Goal: Information Seeking & Learning: Check status

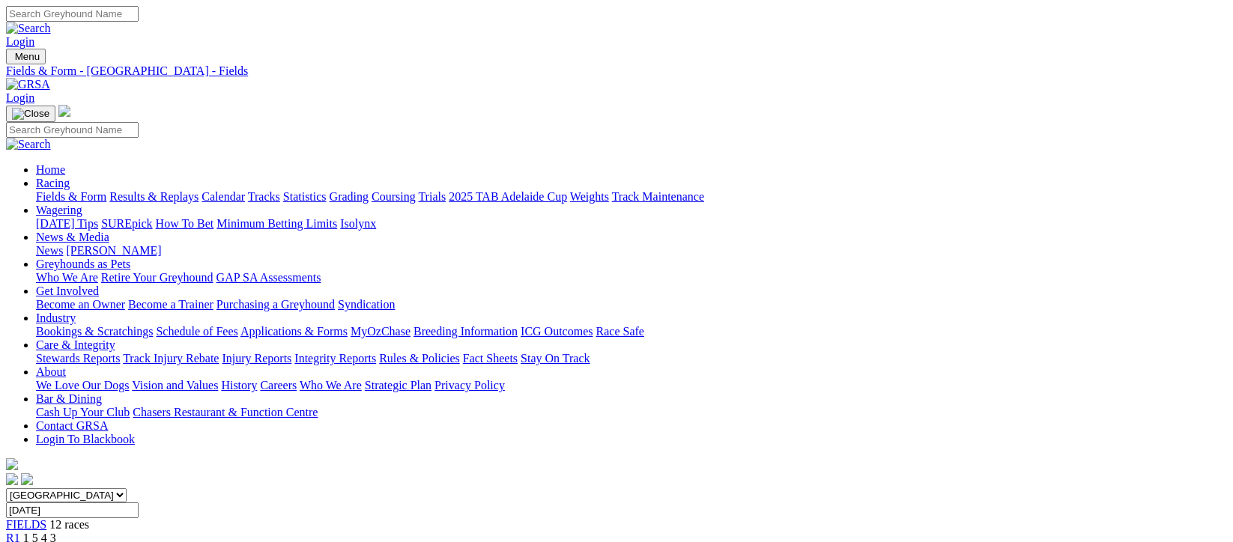
click at [174, 190] on link "Results & Replays" at bounding box center [153, 196] width 89 height 13
click at [184, 190] on link "Results & Replays" at bounding box center [153, 196] width 89 height 13
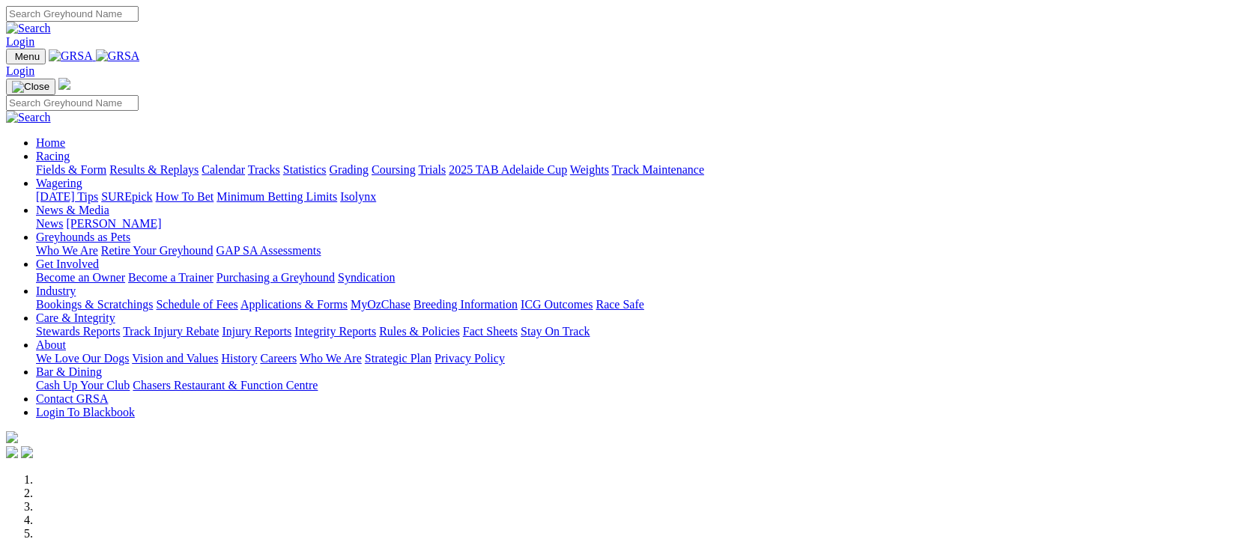
scroll to position [599, 0]
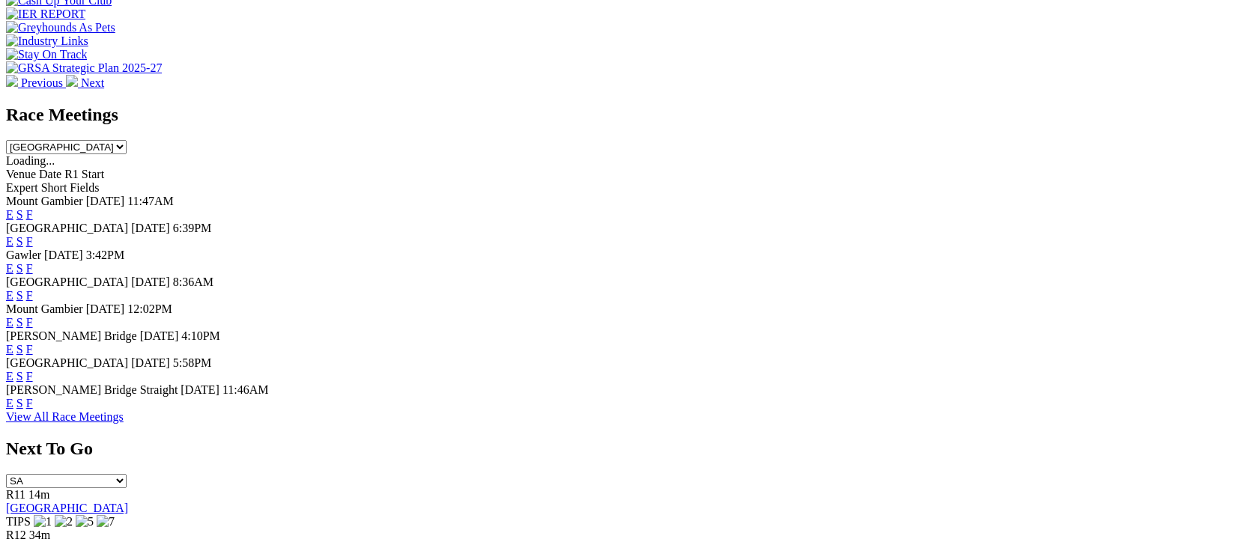
click at [124, 423] on link "View All Race Meetings" at bounding box center [65, 417] width 118 height 13
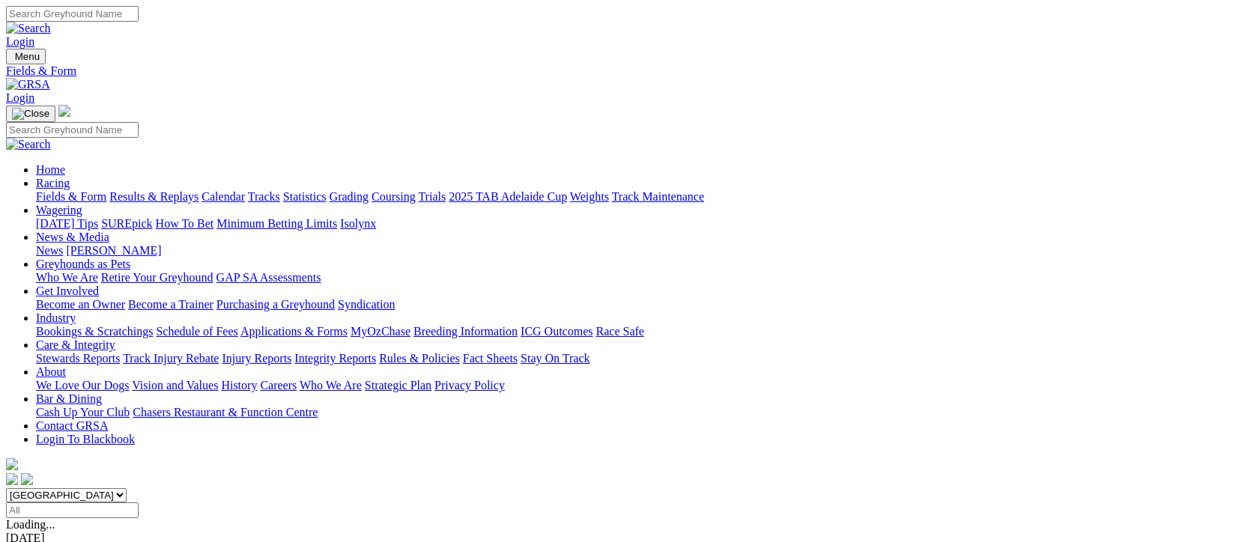
click at [139, 503] on input "Select date" at bounding box center [72, 511] width 133 height 16
type input "Today, 11 Sep 2025"
click at [199, 190] on link "Results & Replays" at bounding box center [153, 196] width 89 height 13
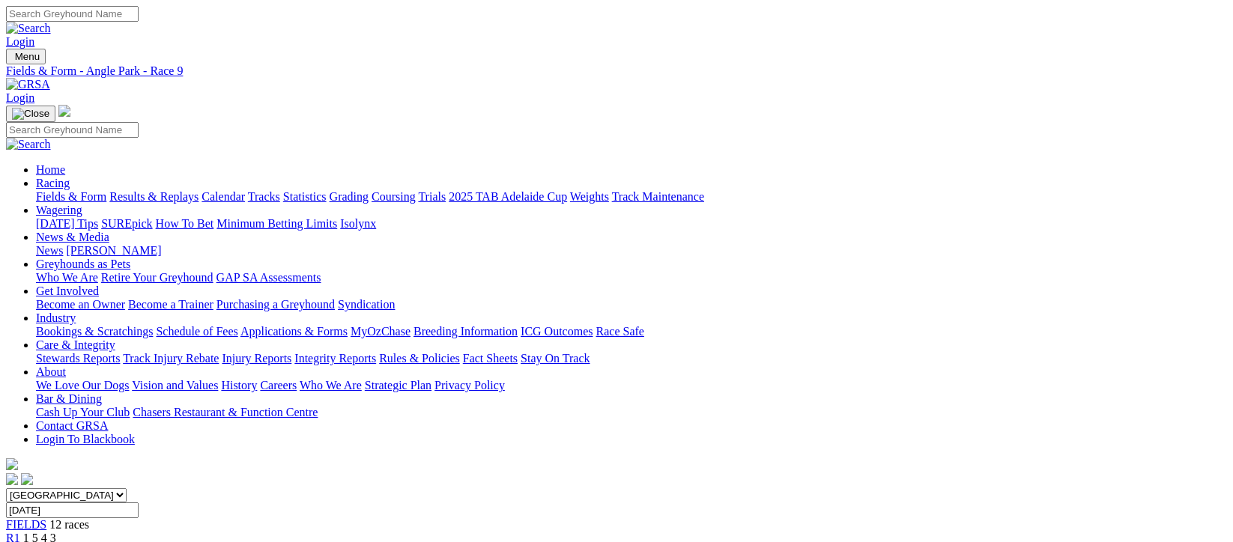
scroll to position [100, 0]
